Goal: Information Seeking & Learning: Learn about a topic

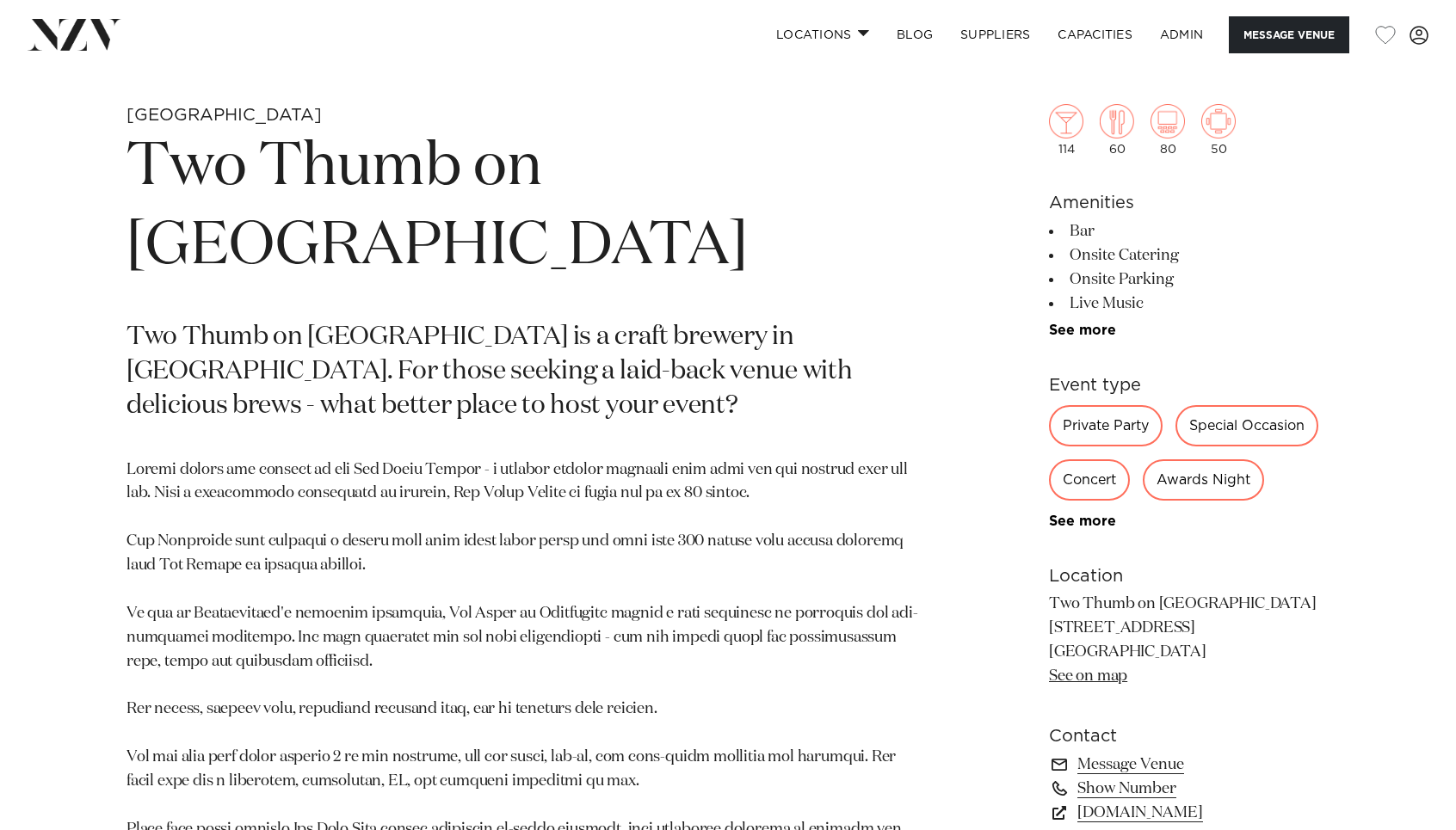
scroll to position [757, 0]
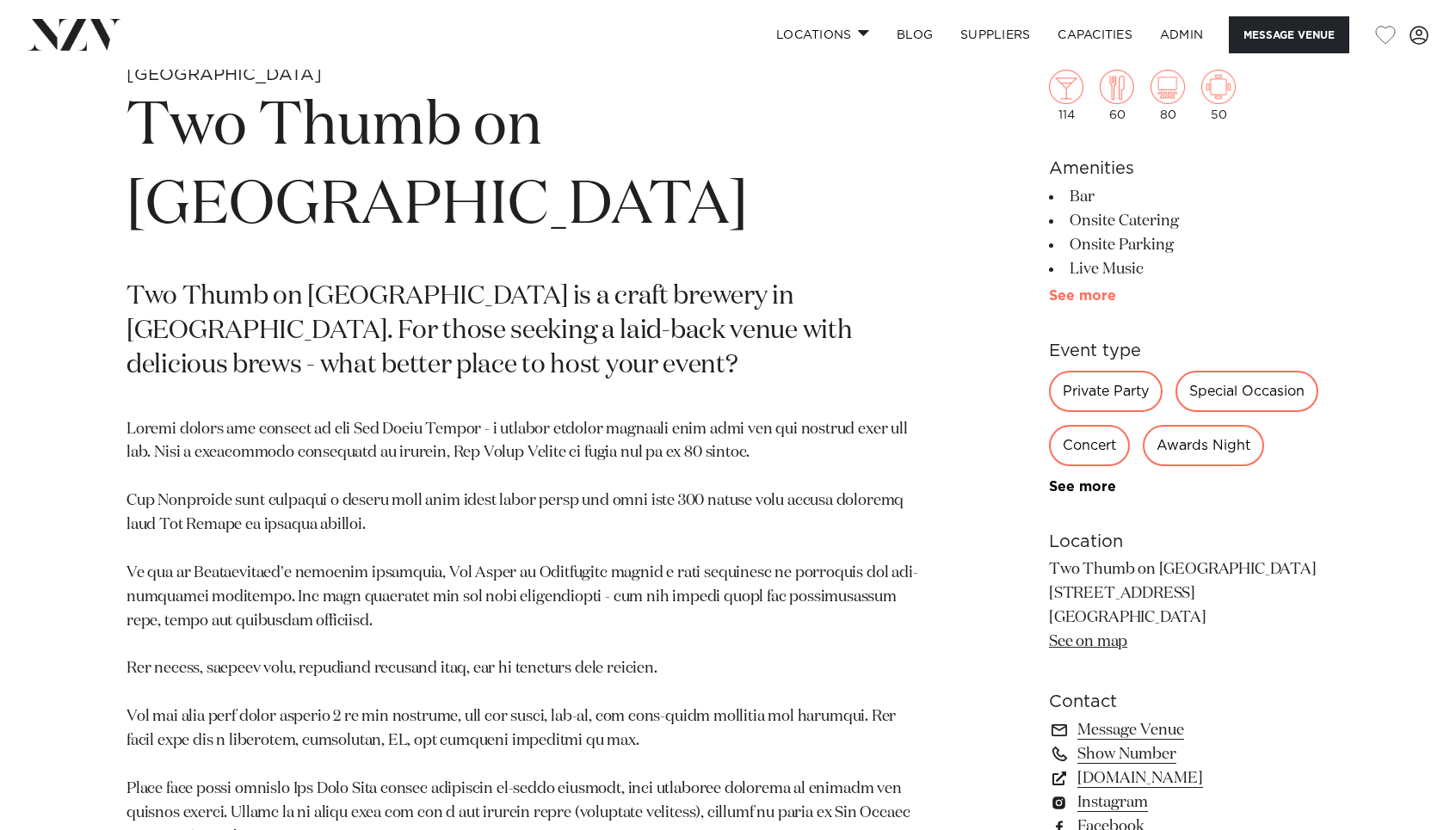
click at [1074, 292] on link "See more" at bounding box center [1117, 296] width 135 height 13
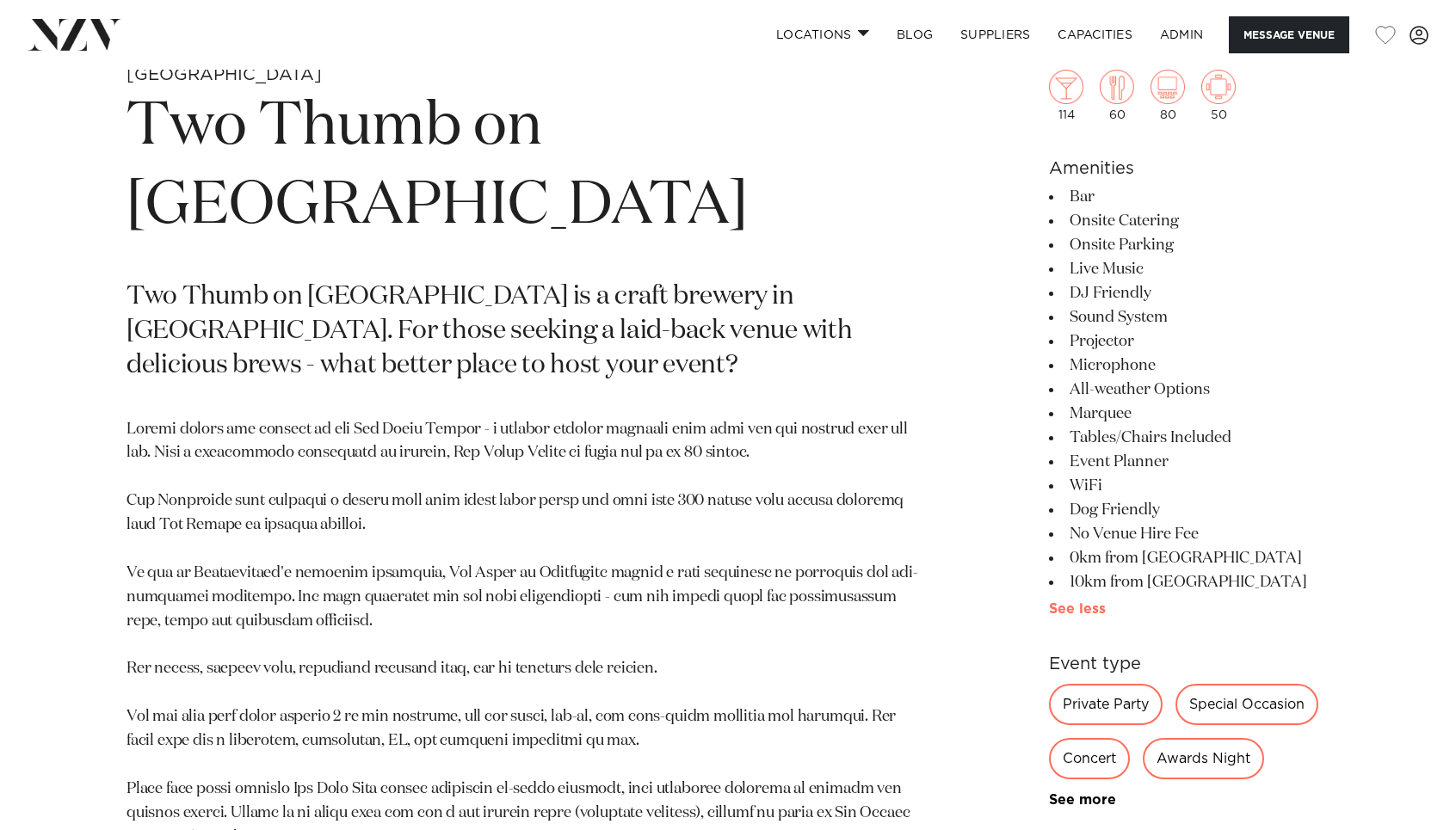
click at [1101, 604] on link "See more" at bounding box center [1111, 609] width 124 height 13
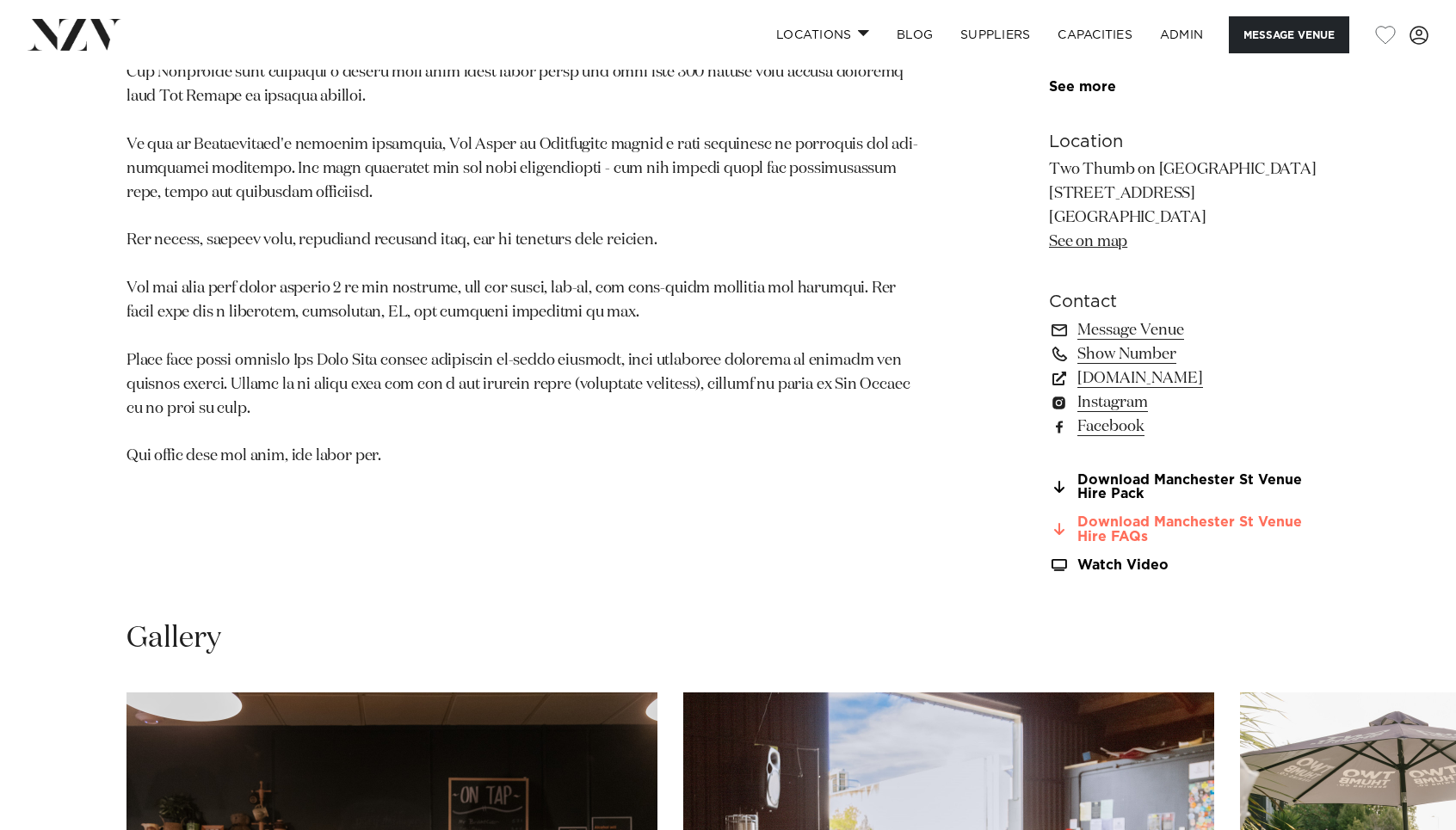
scroll to position [1194, 0]
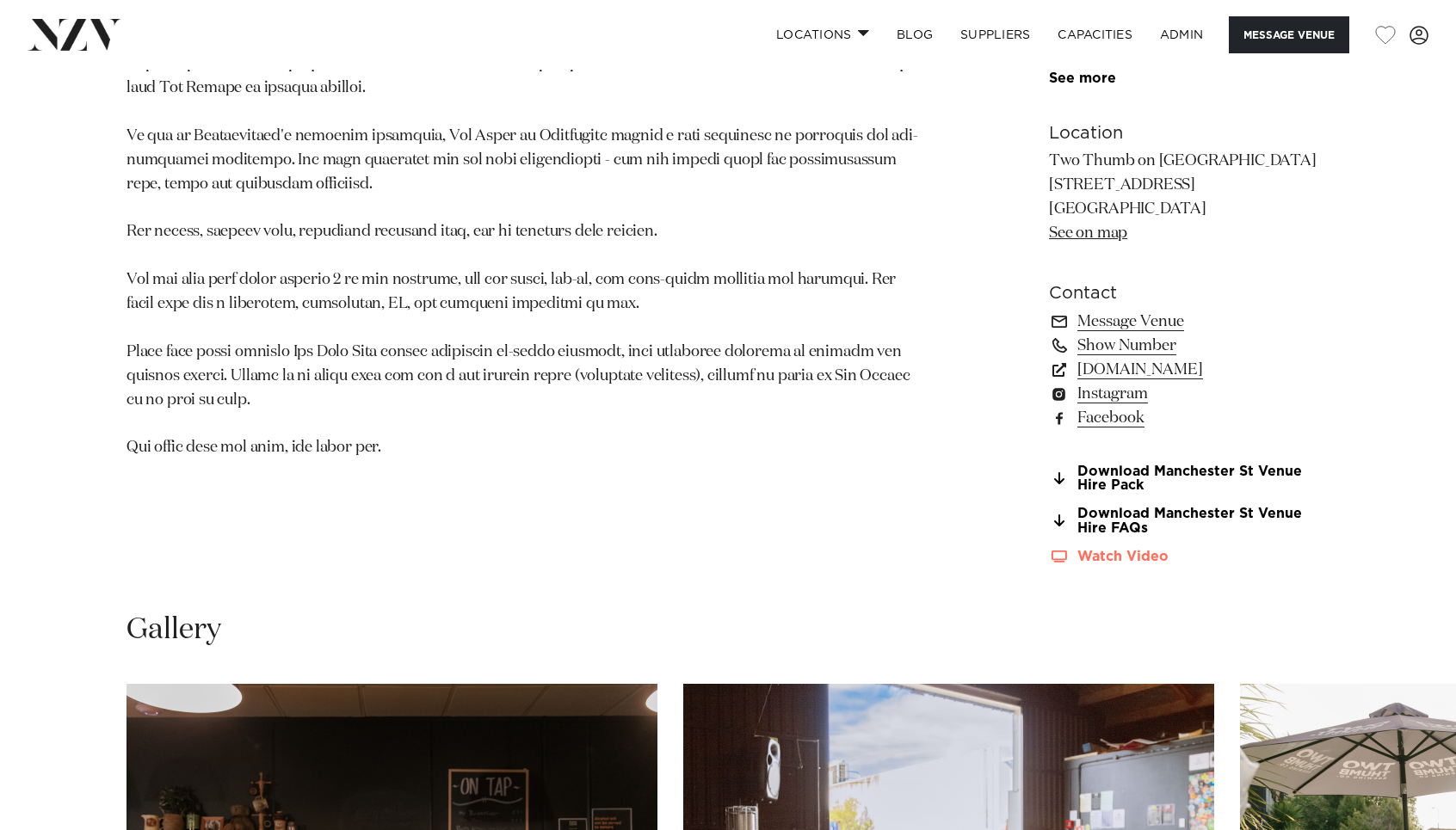
click at [1104, 559] on link "Watch Video" at bounding box center [1190, 556] width 281 height 14
click at [1106, 376] on link "[DOMAIN_NAME]" at bounding box center [1190, 370] width 281 height 24
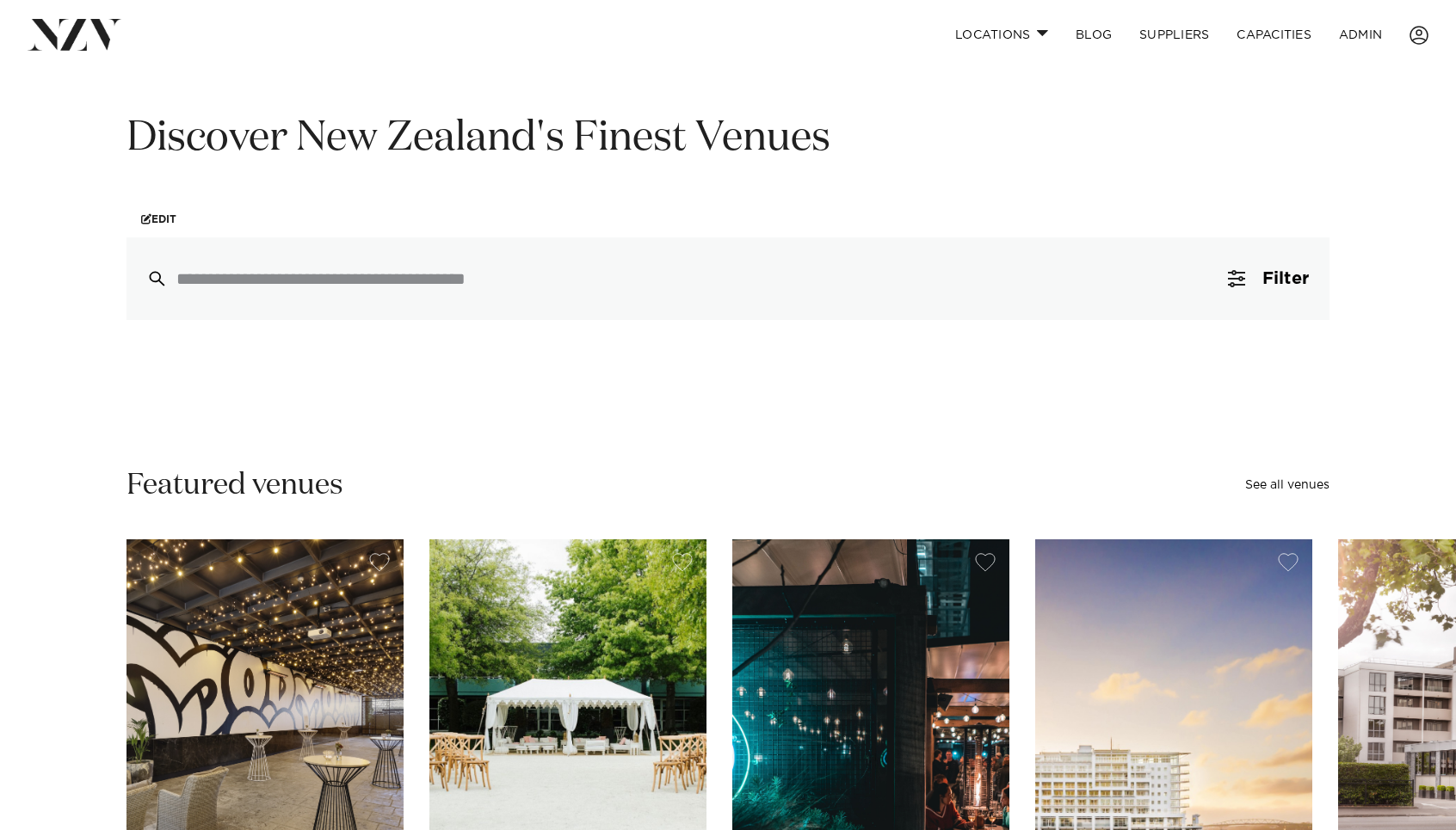
scroll to position [393, 0]
